Goal: Navigation & Orientation: Find specific page/section

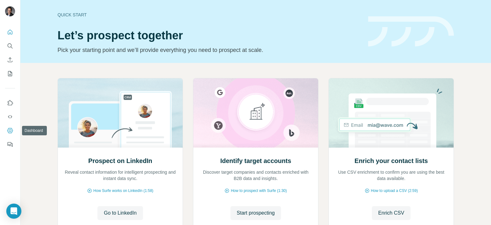
click at [13, 132] on icon "Dashboard" at bounding box center [10, 130] width 6 height 6
click at [11, 133] on icon "Dashboard" at bounding box center [10, 130] width 6 height 6
click at [10, 131] on icon "Dashboard" at bounding box center [10, 130] width 6 height 6
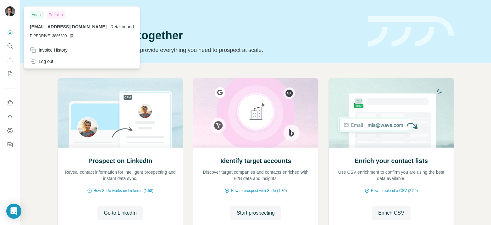
click at [10, 10] on img at bounding box center [10, 11] width 10 height 10
click at [14, 209] on icon "Open Intercom Messenger" at bounding box center [13, 211] width 7 height 8
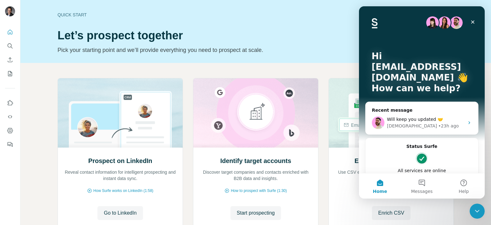
click at [322, 42] on div "Quick start Let’s prospect together Pick your starting point and we’ll provide …" at bounding box center [209, 31] width 303 height 46
click at [12, 131] on icon "Dashboard" at bounding box center [10, 130] width 6 height 6
click at [311, 29] on div "Quick start Let’s prospect together Pick your starting point and we’ll provide …" at bounding box center [209, 31] width 303 height 46
click at [9, 130] on icon "Dashboard" at bounding box center [10, 130] width 6 height 6
